Goal: Information Seeking & Learning: Learn about a topic

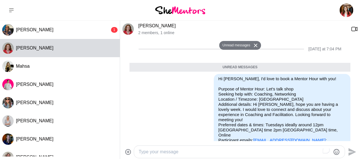
scroll to position [85, 0]
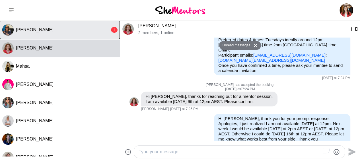
click at [62, 33] on button "[PERSON_NAME] 1" at bounding box center [60, 30] width 120 height 18
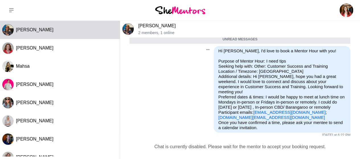
scroll to position [64, 0]
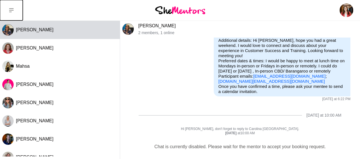
click at [12, 7] on button at bounding box center [11, 10] width 23 height 20
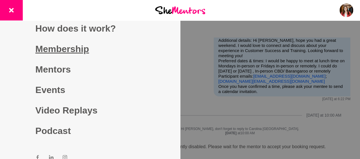
click at [53, 47] on link "Membership" at bounding box center [89, 49] width 109 height 20
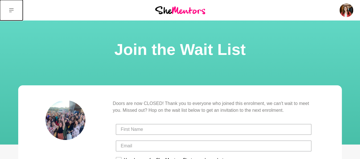
click at [12, 8] on icon at bounding box center [11, 10] width 5 height 4
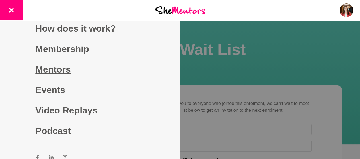
click at [60, 69] on link "Mentors" at bounding box center [89, 69] width 109 height 20
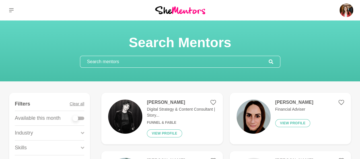
click at [94, 60] on input "text" at bounding box center [174, 61] width 188 height 11
paste input "[PERSON_NAME]"
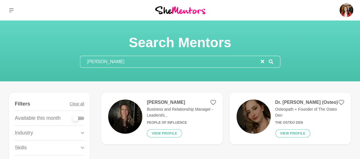
type input "[PERSON_NAME]"
click at [129, 111] on img at bounding box center [125, 116] width 34 height 34
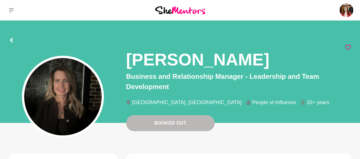
click at [348, 48] on icon at bounding box center [348, 47] width 6 height 5
click at [12, 39] on icon at bounding box center [11, 40] width 3 height 5
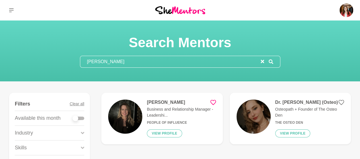
click at [106, 59] on input "[PERSON_NAME]" at bounding box center [170, 61] width 180 height 11
drag, startPoint x: 139, startPoint y: 60, endPoint x: 80, endPoint y: 60, distance: 58.8
click at [80, 60] on input "[PERSON_NAME]" at bounding box center [170, 61] width 180 height 11
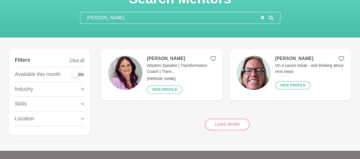
scroll to position [23, 0]
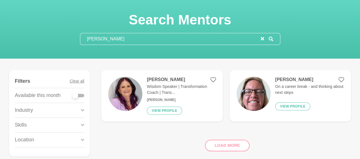
click at [121, 38] on input "[PERSON_NAME]" at bounding box center [170, 38] width 180 height 11
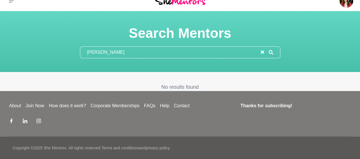
type input "[PERSON_NAME]"
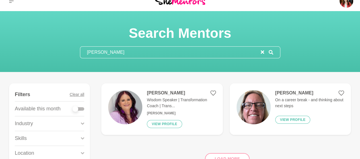
scroll to position [23, 0]
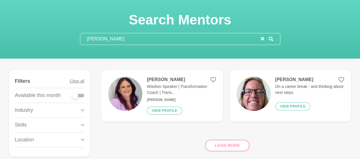
click at [220, 143] on div "Load more" at bounding box center [225, 143] width 249 height 34
